Goal: Task Accomplishment & Management: Use online tool/utility

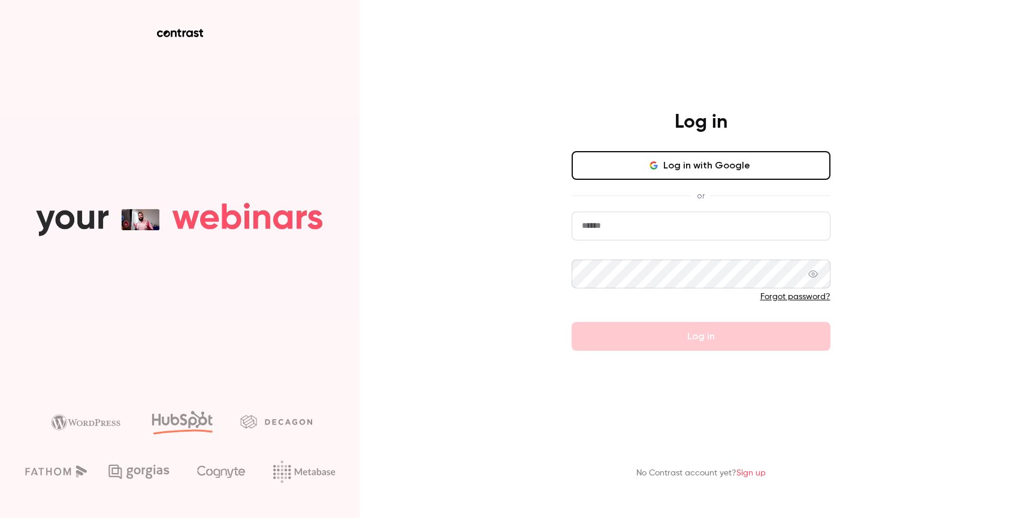
type input "**********"
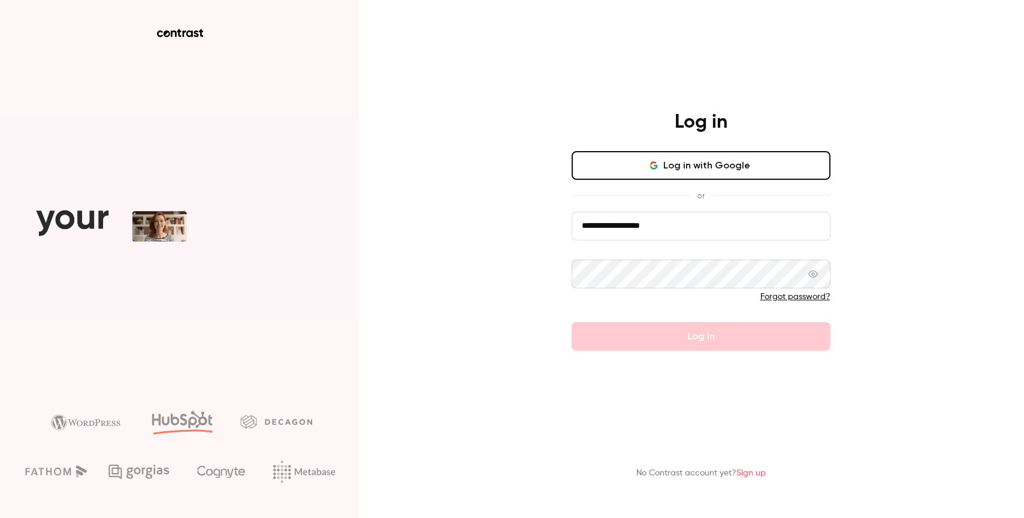
click at [678, 355] on main "**********" at bounding box center [701, 259] width 312 height 518
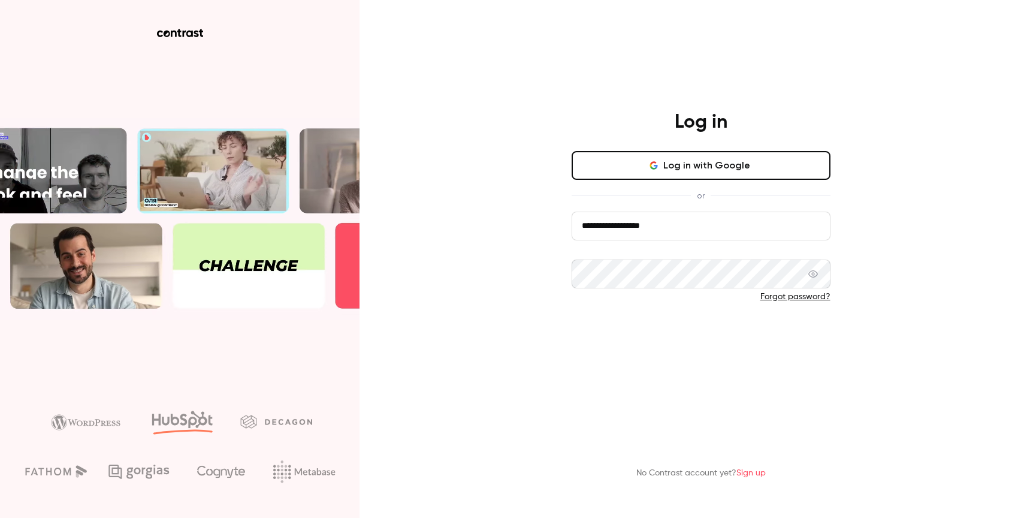
click at [688, 331] on button "Log in" at bounding box center [701, 336] width 259 height 29
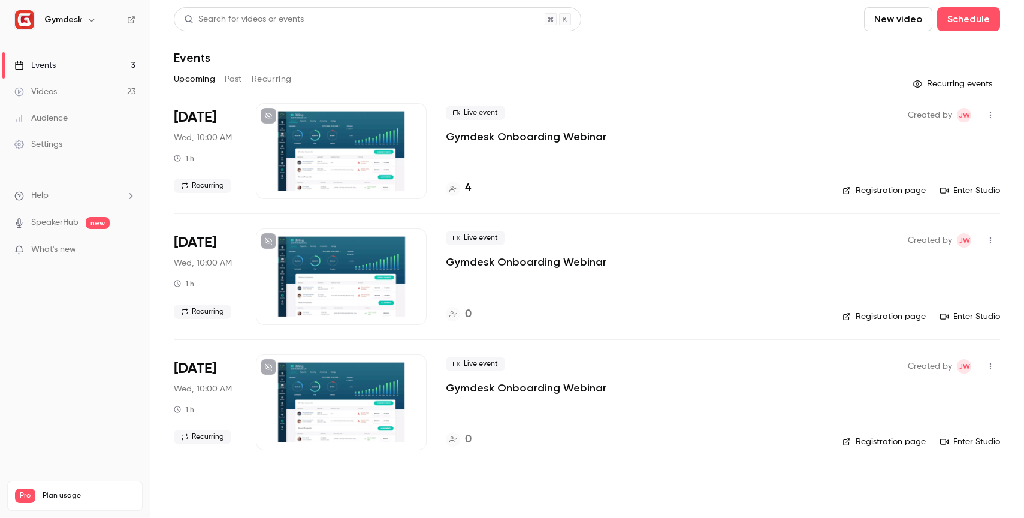
click at [962, 191] on link "Enter Studio" at bounding box center [970, 191] width 60 height 12
